Goal: Transaction & Acquisition: Purchase product/service

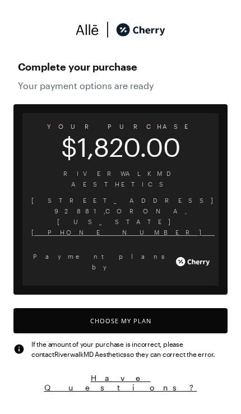
click at [167, 308] on button "Choose My Plan" at bounding box center [120, 320] width 214 height 25
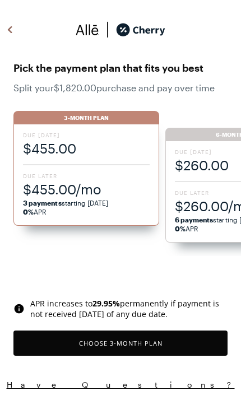
click at [63, 167] on div "Due [DATE] $455.00 Due Later $455.00/mo 3 payments starting [DATE] 0% APR" at bounding box center [86, 174] width 146 height 101
click at [149, 339] on button "Choose 3 -Month Plan" at bounding box center [120, 342] width 214 height 25
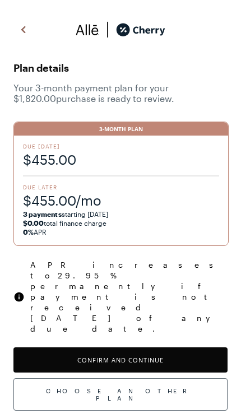
click at [179, 347] on button "Confirm and Continue" at bounding box center [120, 359] width 214 height 25
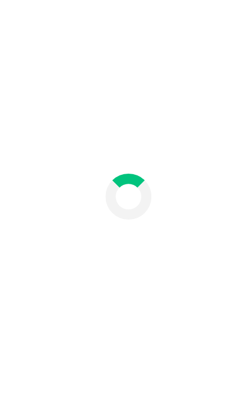
scroll to position [60, 0]
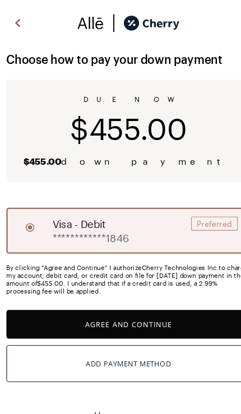
click at [153, 283] on button "Agree and Continue" at bounding box center [120, 294] width 214 height 25
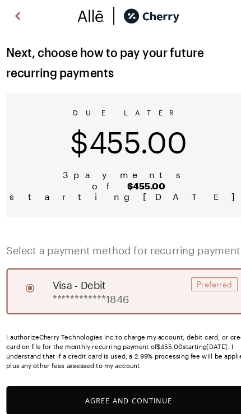
scroll to position [17, 0]
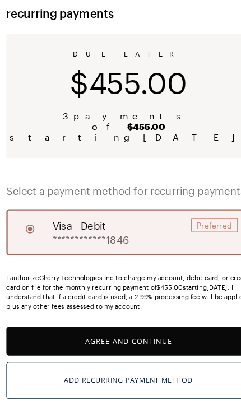
click at [133, 338] on button "Agree and Continue" at bounding box center [120, 350] width 214 height 25
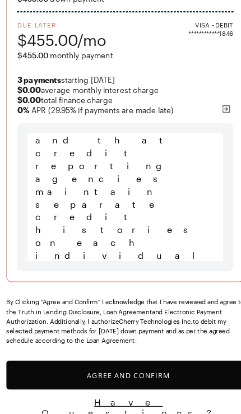
scroll to position [12472, 0]
click at [121, 376] on button "Agree and Confirm" at bounding box center [120, 379] width 214 height 25
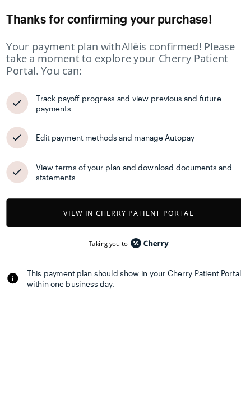
click at [177, 228] on button "View in Cherry patient portal" at bounding box center [120, 237] width 214 height 25
